Goal: Task Accomplishment & Management: Use online tool/utility

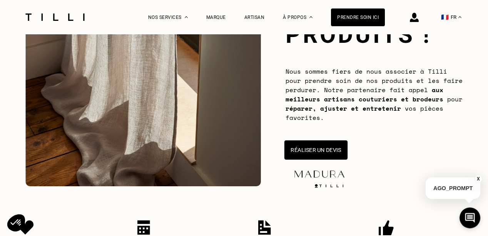
click at [314, 149] on button "Réaliser un devis" at bounding box center [316, 149] width 63 height 19
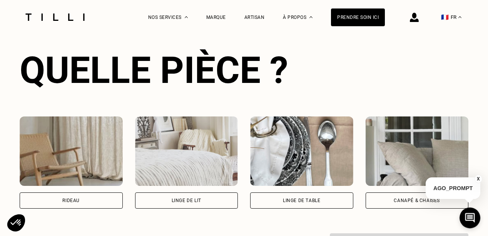
scroll to position [535, 0]
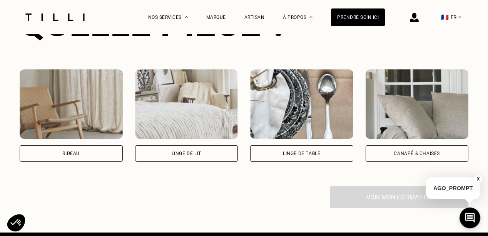
click at [76, 158] on div "Rideau" at bounding box center [71, 153] width 103 height 16
select select "FR"
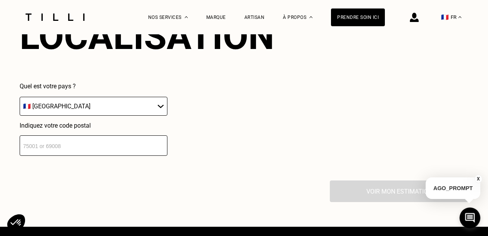
scroll to position [753, 0]
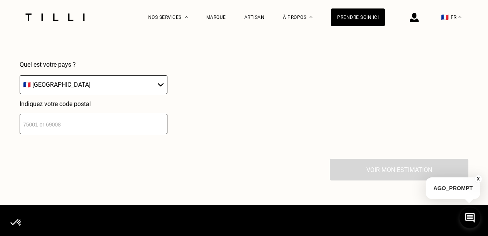
click at [70, 124] on input "number" at bounding box center [94, 124] width 148 height 20
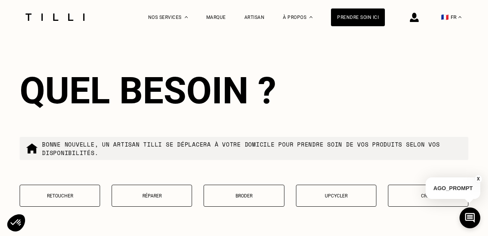
type input "75015"
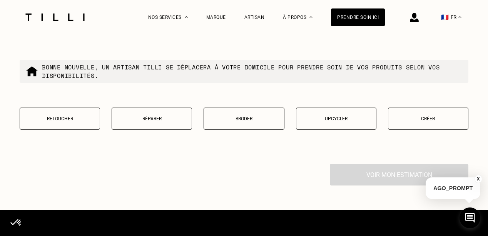
click at [75, 121] on p "Retoucher" at bounding box center [60, 118] width 72 height 5
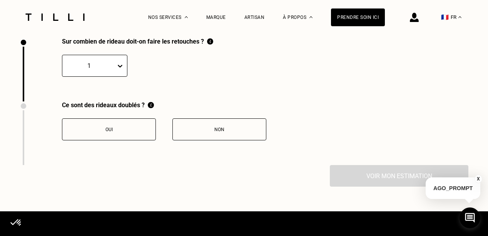
scroll to position [1092, 0]
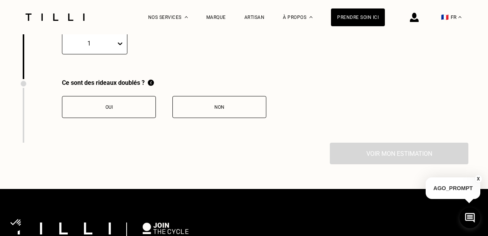
click at [116, 44] on div at bounding box center [121, 44] width 11 height 14
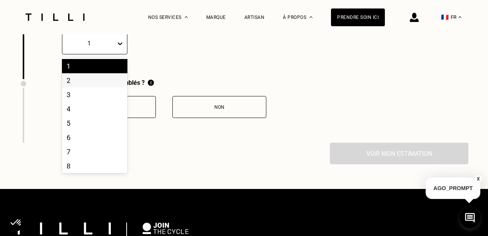
click at [95, 80] on div "2" at bounding box center [94, 80] width 65 height 14
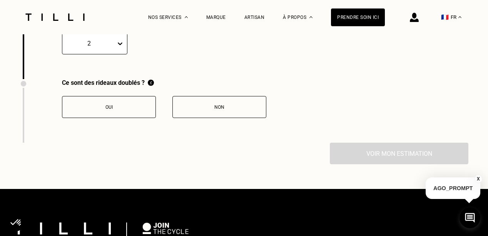
click at [142, 63] on div "Sur combien de rideau doit-on faire les retouches ? option 2, selected. 2" at bounding box center [117, 47] width 194 height 64
click at [188, 117] on button "Non" at bounding box center [219, 107] width 94 height 22
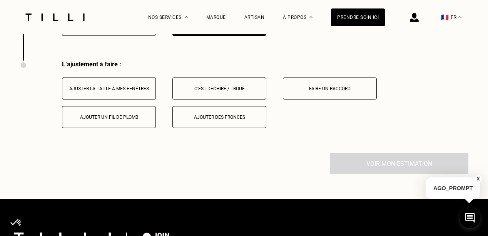
scroll to position [1192, 0]
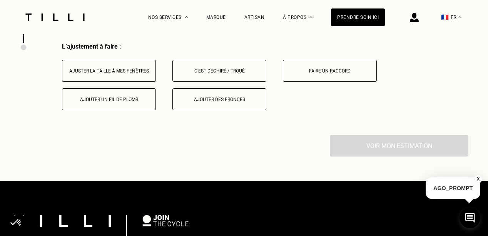
click at [72, 74] on div "Ajuster la taille à mes fenêtres" at bounding box center [108, 70] width 85 height 5
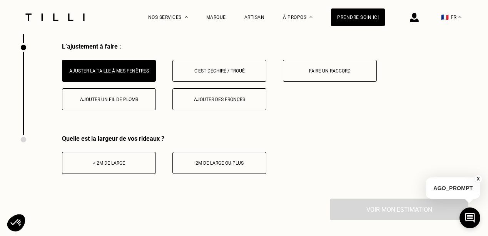
drag, startPoint x: 98, startPoint y: 167, endPoint x: 85, endPoint y: 187, distance: 23.9
click at [98, 166] on div "< 2m de large" at bounding box center [108, 162] width 85 height 5
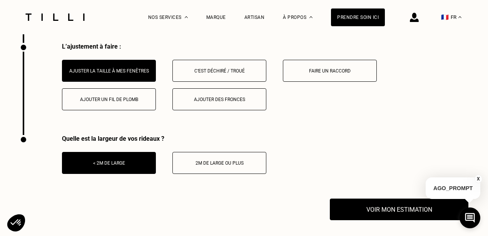
drag, startPoint x: 367, startPoint y: 207, endPoint x: 366, endPoint y: 198, distance: 8.5
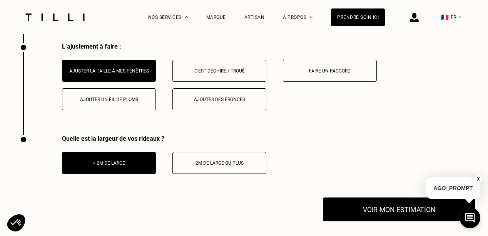
click at [364, 213] on button "Voir mon estimation" at bounding box center [399, 209] width 152 height 24
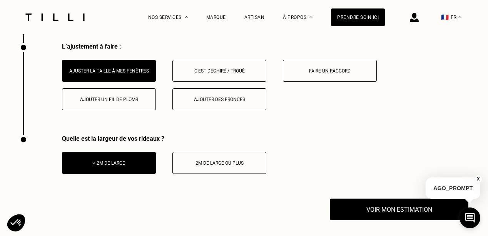
click at [479, 177] on button "X" at bounding box center [479, 178] width 8 height 8
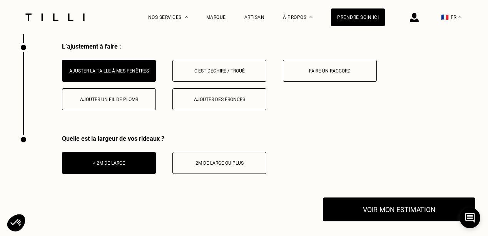
click at [390, 211] on button "Voir mon estimation" at bounding box center [399, 209] width 152 height 24
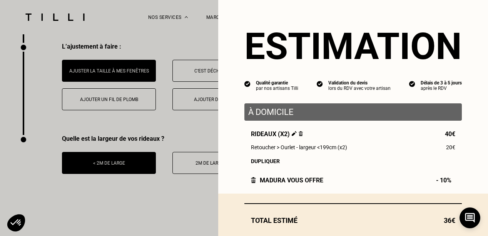
scroll to position [44, 0]
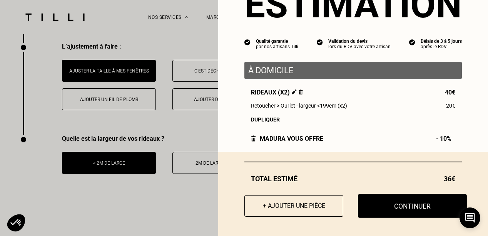
click at [405, 215] on button "Continuer" at bounding box center [412, 206] width 109 height 24
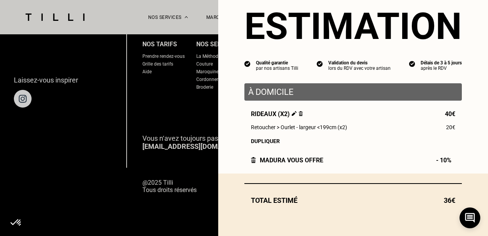
scroll to position [23, 0]
select select "FR"
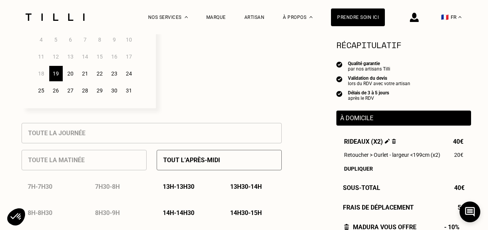
scroll to position [385, 0]
